Goal: Information Seeking & Learning: Learn about a topic

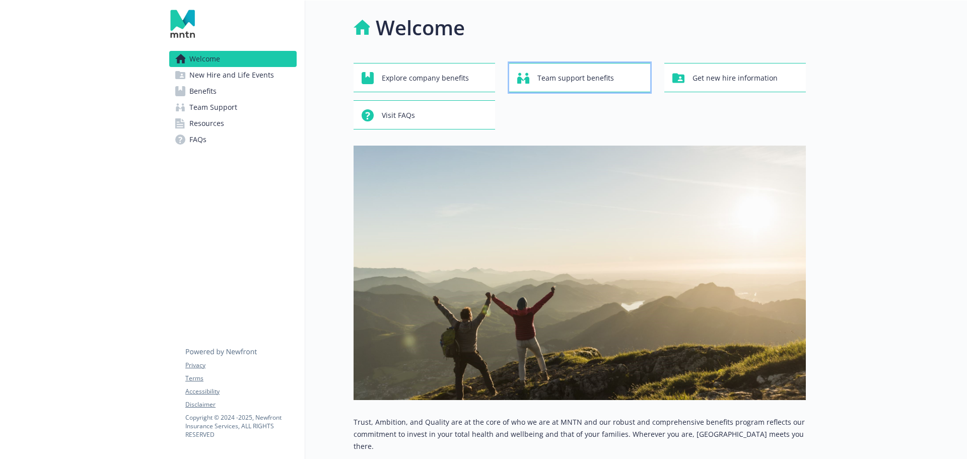
click at [566, 75] on span "Team support benefits" at bounding box center [576, 78] width 77 height 19
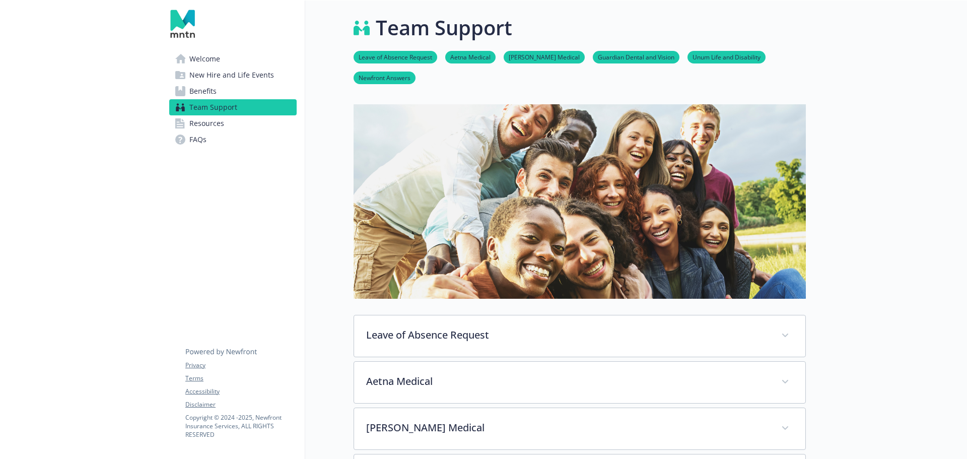
scroll to position [50, 0]
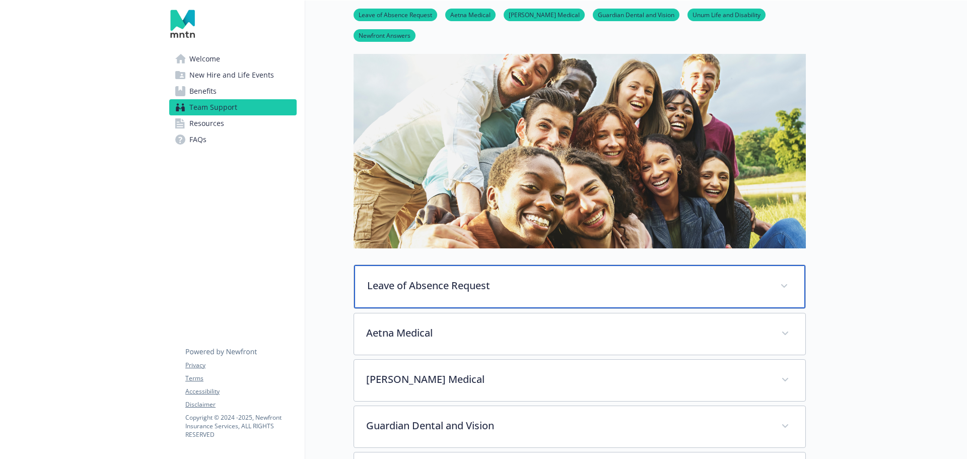
click at [528, 293] on div "Leave of Absence Request" at bounding box center [579, 286] width 451 height 43
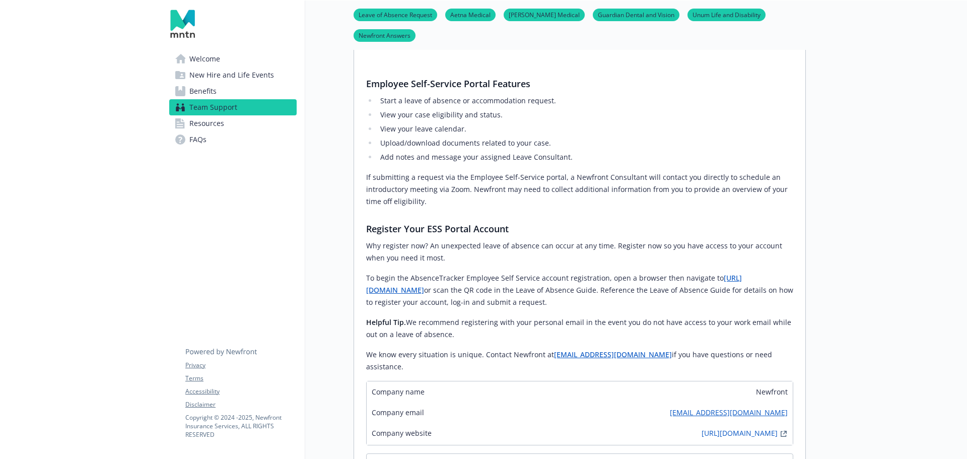
scroll to position [655, 0]
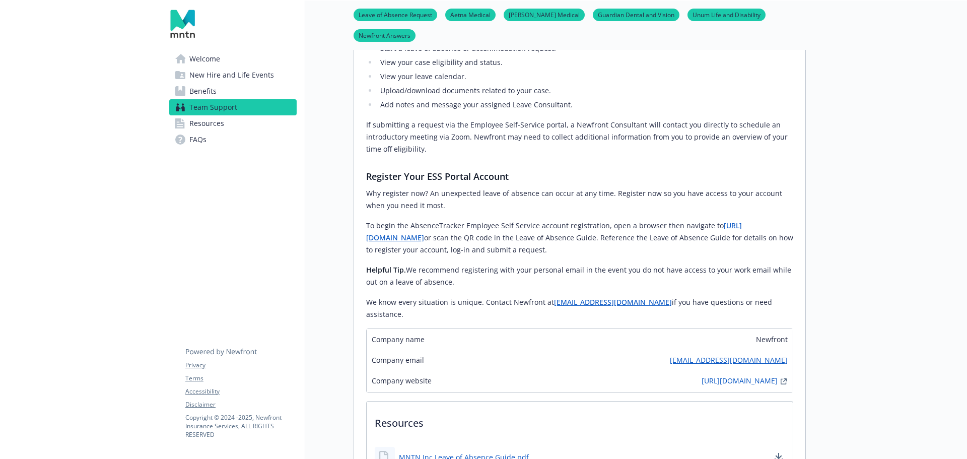
click at [224, 110] on span "Team Support" at bounding box center [213, 107] width 48 height 16
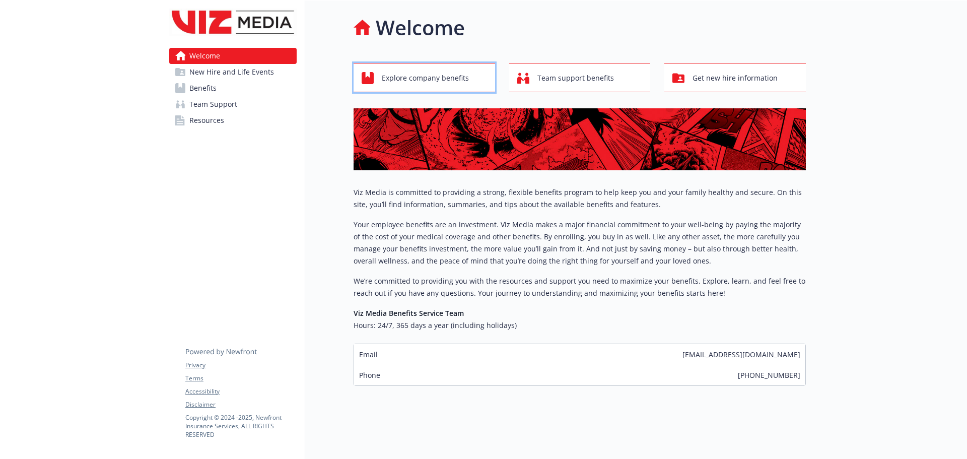
click at [439, 76] on span "Explore company benefits" at bounding box center [425, 78] width 87 height 19
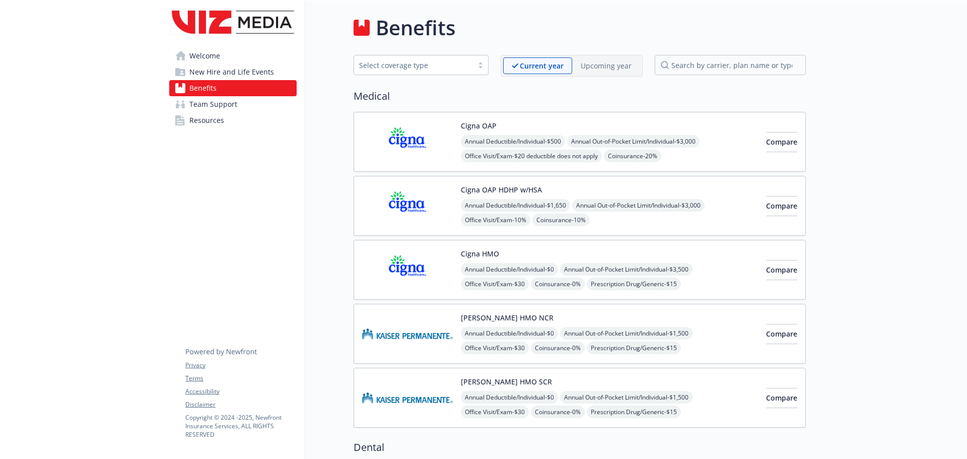
click at [219, 106] on span "Team Support" at bounding box center [213, 104] width 48 height 16
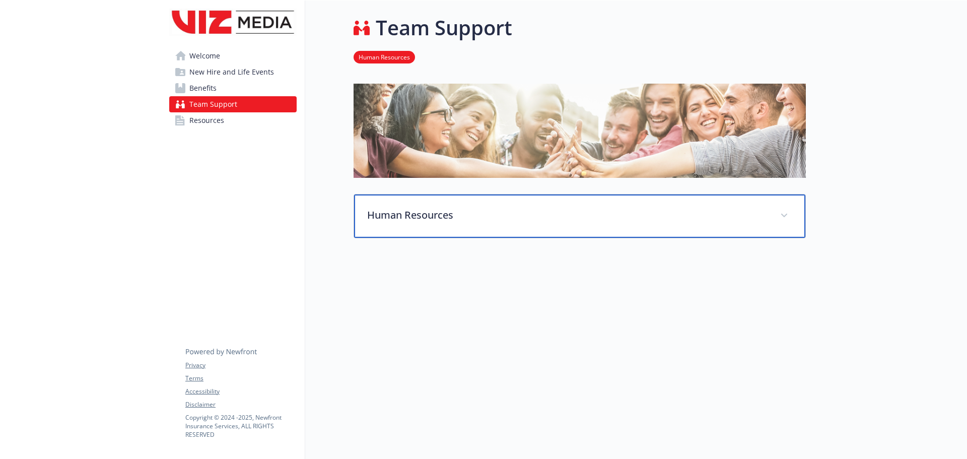
click at [531, 216] on p "Human Resources" at bounding box center [567, 215] width 401 height 15
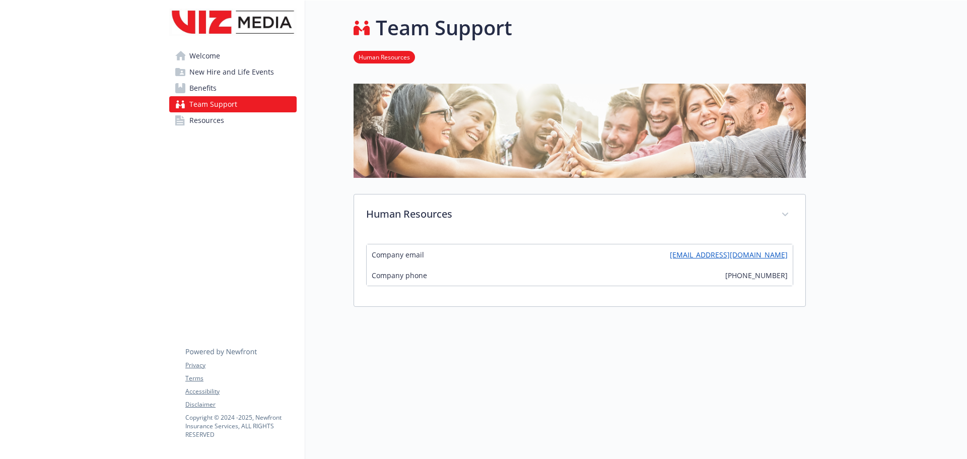
click at [207, 123] on span "Resources" at bounding box center [206, 120] width 35 height 16
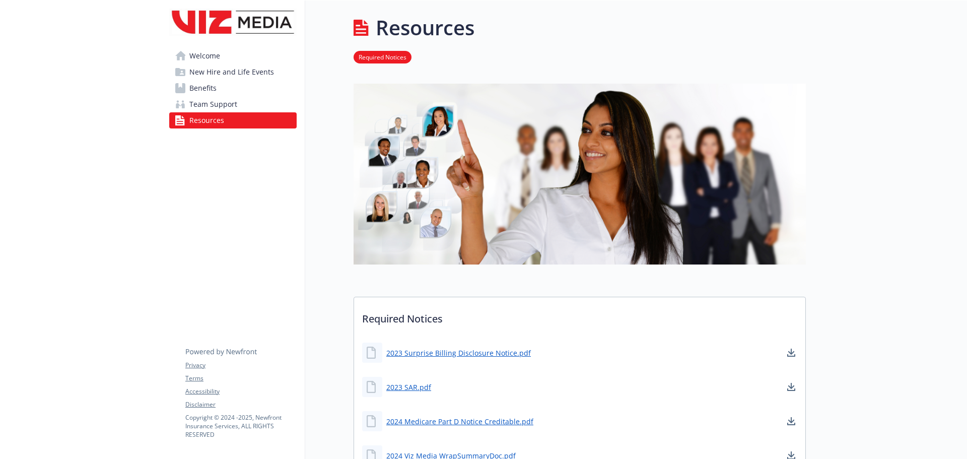
click at [211, 102] on span "Team Support" at bounding box center [213, 104] width 48 height 16
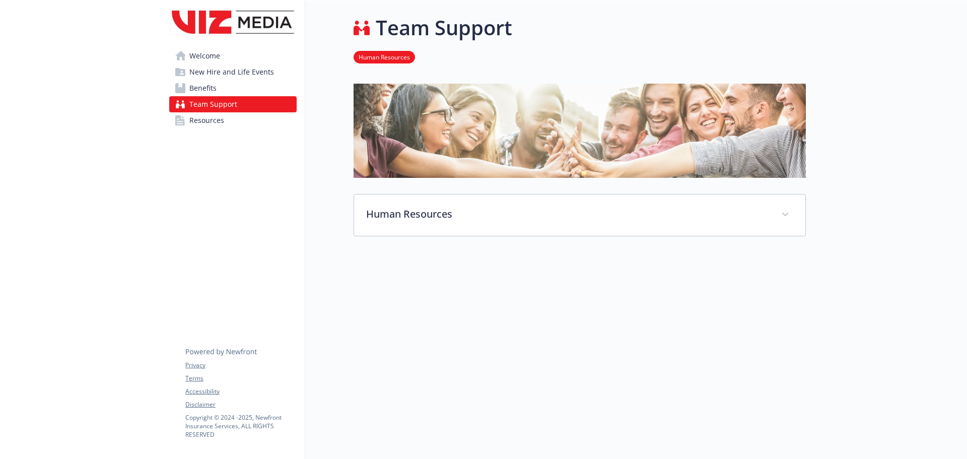
click at [219, 104] on span "Team Support" at bounding box center [213, 104] width 48 height 16
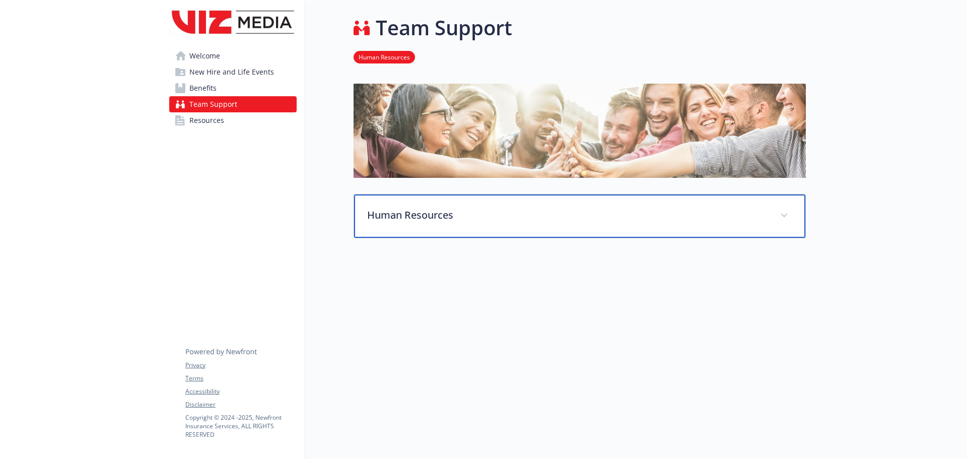
click at [661, 214] on p "Human Resources" at bounding box center [567, 215] width 401 height 15
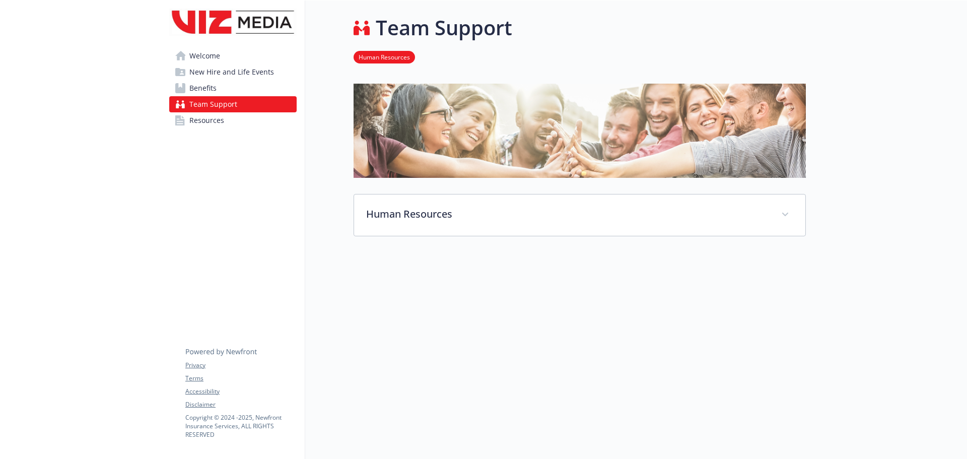
click at [199, 85] on span "Benefits" at bounding box center [202, 88] width 27 height 16
